Goal: Task Accomplishment & Management: Complete application form

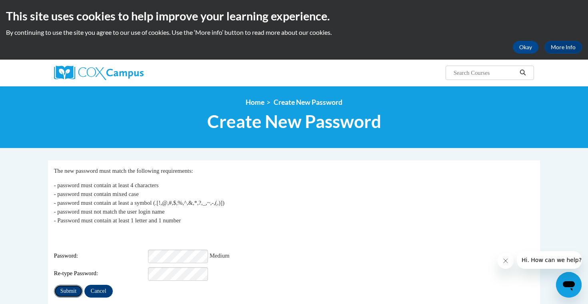
click at [71, 288] on input "Submit" at bounding box center [68, 291] width 29 height 13
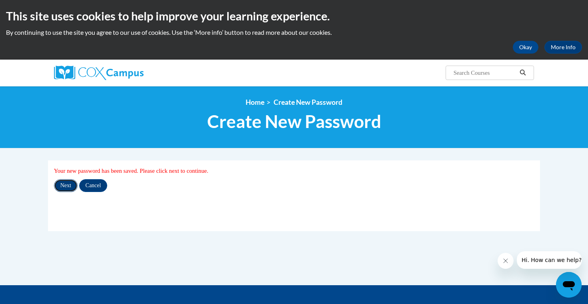
click at [67, 184] on input "Next" at bounding box center [66, 185] width 24 height 13
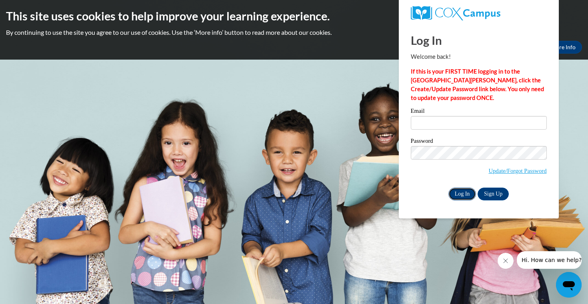
click at [462, 192] on input "Log In" at bounding box center [463, 194] width 28 height 13
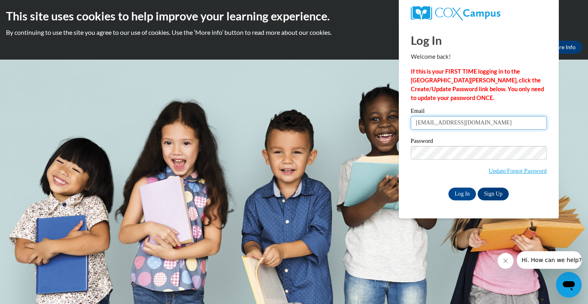
type input "[EMAIL_ADDRESS][DOMAIN_NAME]"
click at [458, 192] on input "Log In" at bounding box center [463, 194] width 28 height 13
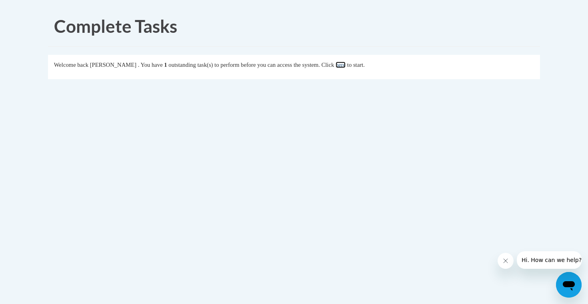
click at [346, 64] on link "here" at bounding box center [341, 65] width 10 height 6
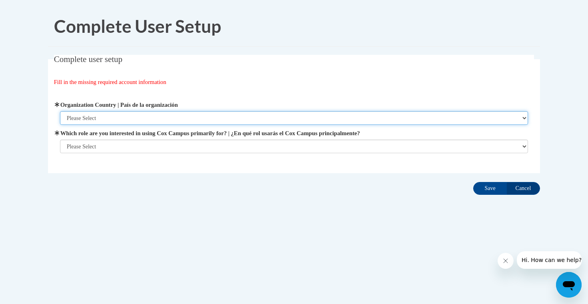
select select "ad49bcad-a171-4b2e-b99c-48b446064914"
click option "United States | Estados Unidos" at bounding box center [0, 0] width 0 height 0
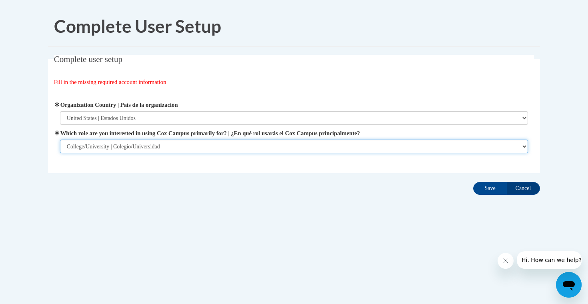
click option "College/University | Colegio/Universidad" at bounding box center [0, 0] width 0 height 0
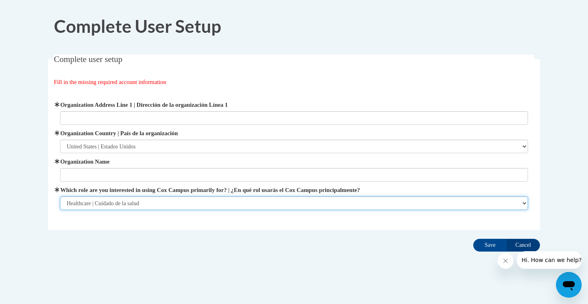
click option "Healthcare | Cuidado de la salud" at bounding box center [0, 0] width 0 height 0
select select "fbf2d438-af2f-41f8-98f1-81c410e29de3"
click option "Educator | Educador(a)" at bounding box center [0, 0] width 0 height 0
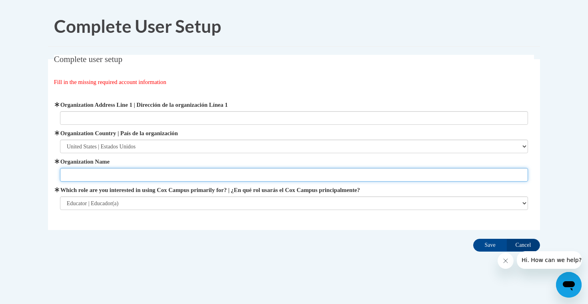
click at [514, 178] on input "Organization Name" at bounding box center [294, 175] width 469 height 14
type input "Athens State University"
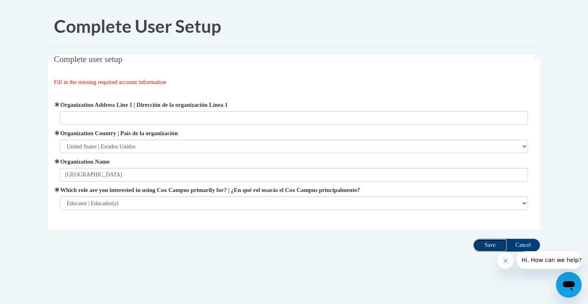
click at [490, 244] on input "Save" at bounding box center [490, 245] width 34 height 13
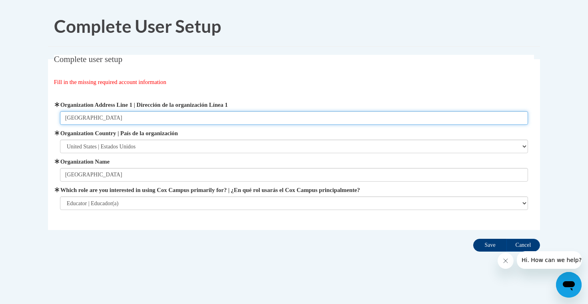
type input "Athens State University"
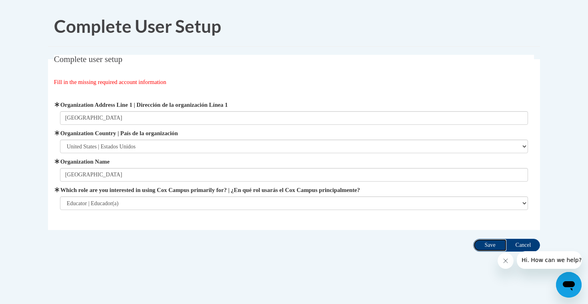
click at [487, 246] on input "Save" at bounding box center [490, 245] width 34 height 13
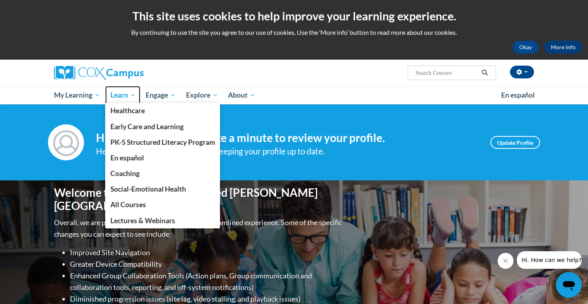
click at [130, 95] on span "Learn" at bounding box center [122, 95] width 25 height 10
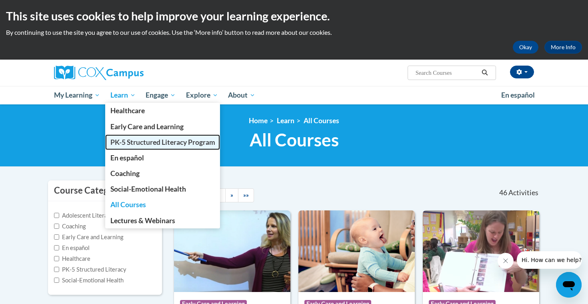
click at [135, 139] on span "PK-5 Structured Literacy Program" at bounding box center [162, 142] width 105 height 8
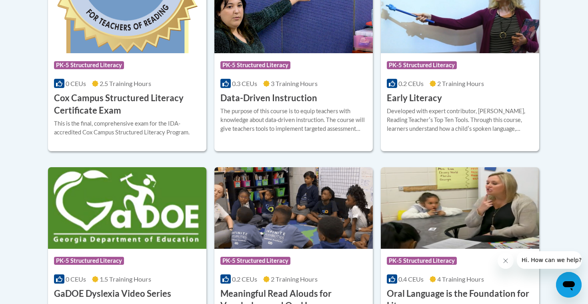
scroll to position [373, 0]
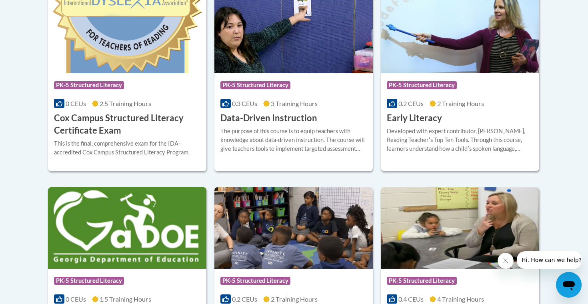
click at [429, 119] on h3 "Early Literacy" at bounding box center [414, 118] width 55 height 12
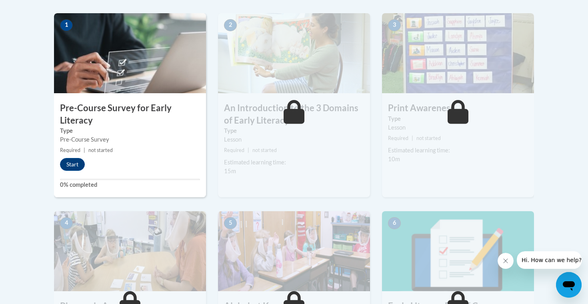
scroll to position [254, 0]
